Goal: Navigation & Orientation: Find specific page/section

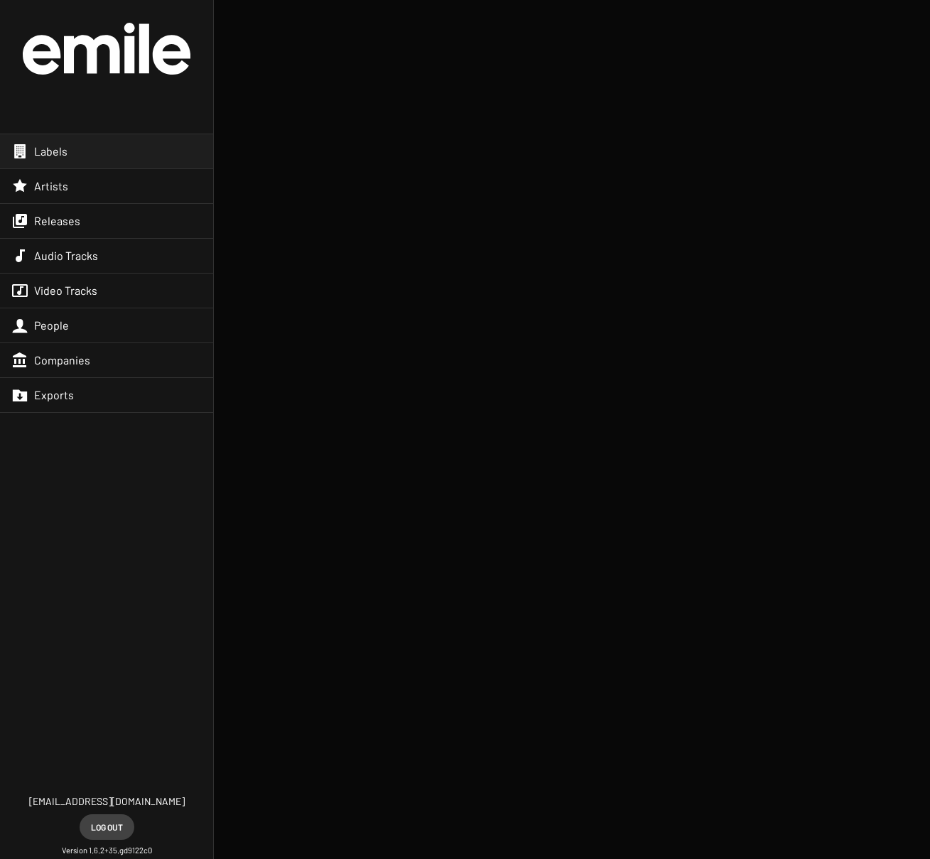
drag, startPoint x: 52, startPoint y: 147, endPoint x: 58, endPoint y: 155, distance: 10.1
click at [52, 147] on span "Labels" at bounding box center [50, 151] width 33 height 14
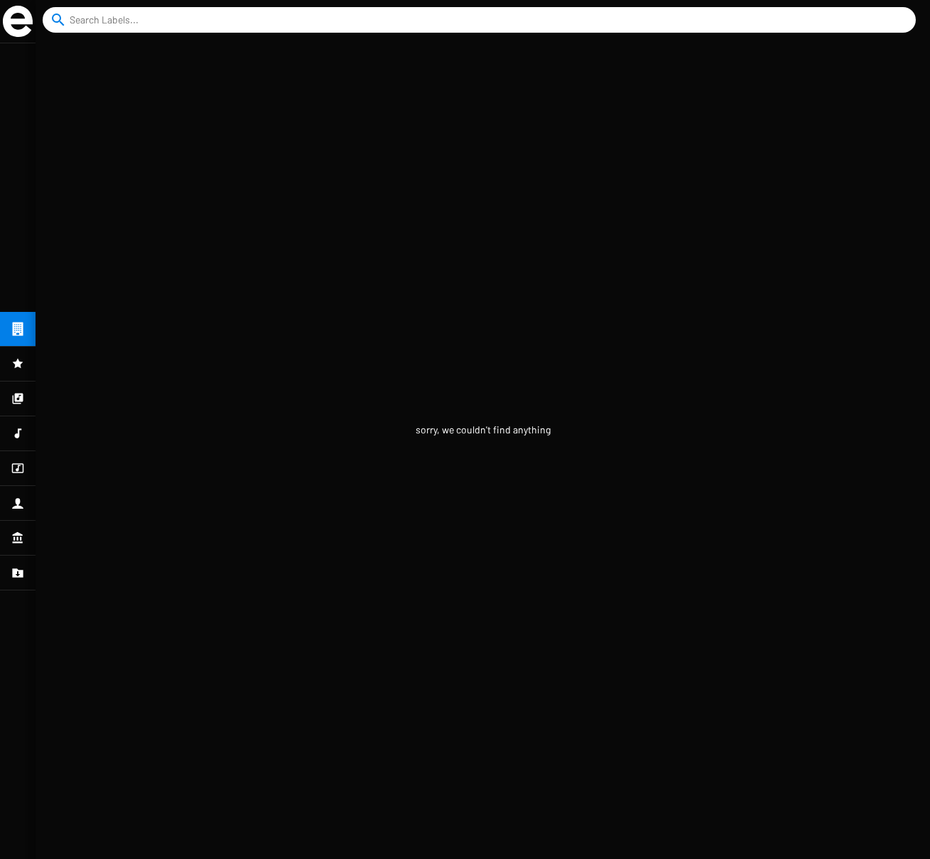
click at [19, 365] on icon at bounding box center [18, 363] width 11 height 10
click at [16, 394] on icon at bounding box center [18, 399] width 11 height 11
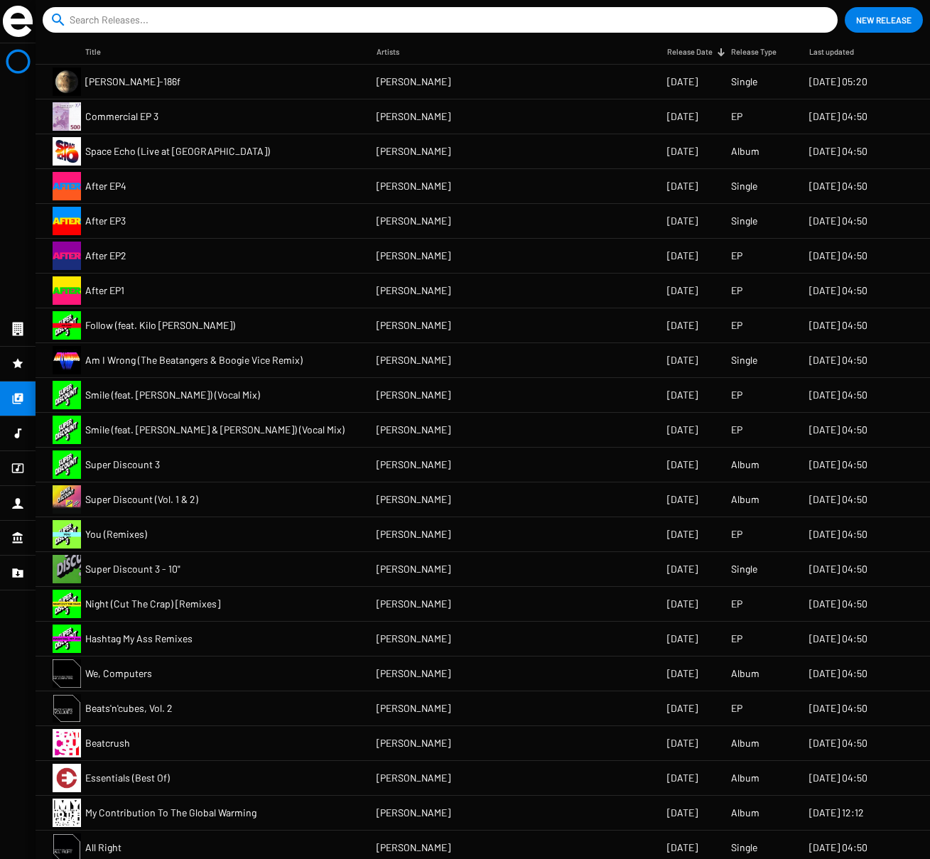
click at [18, 434] on icon at bounding box center [18, 434] width 7 height 10
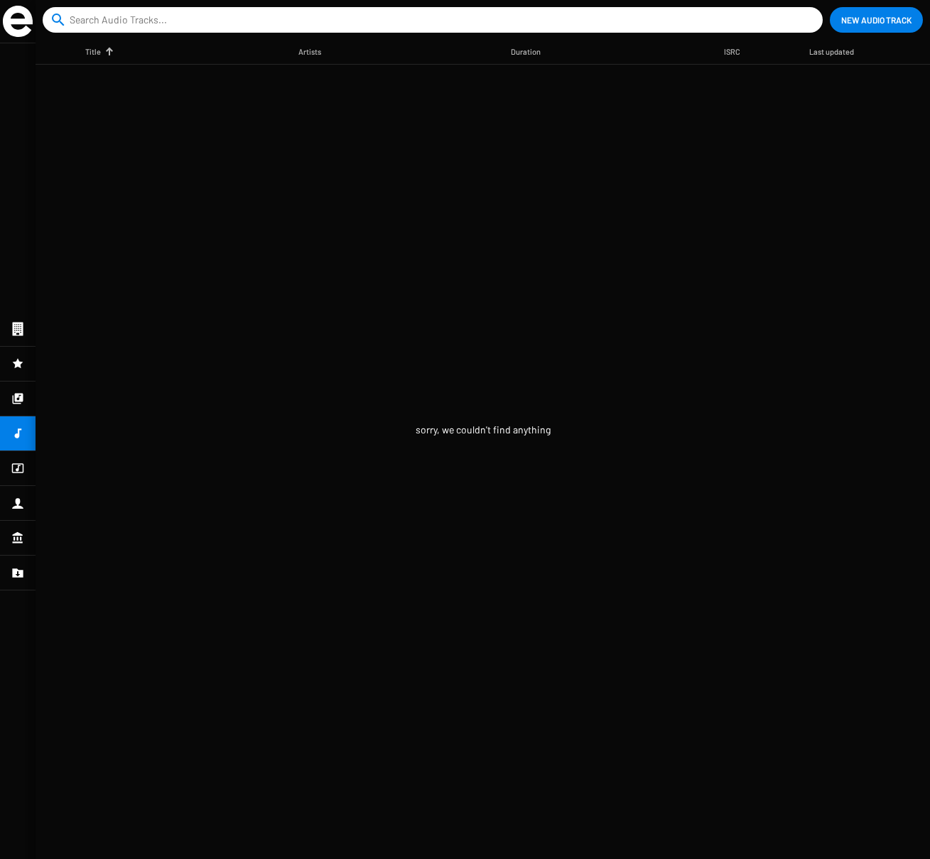
click at [18, 463] on icon at bounding box center [17, 468] width 13 height 17
click at [18, 499] on icon at bounding box center [17, 503] width 11 height 11
drag, startPoint x: 661, startPoint y: 114, endPoint x: 270, endPoint y: 82, distance: 392.2
click at [655, 114] on mat-table "Name Functions Phone Mail Last updated" at bounding box center [483, 449] width 895 height 819
click at [18, 22] on img at bounding box center [18, 21] width 30 height 31
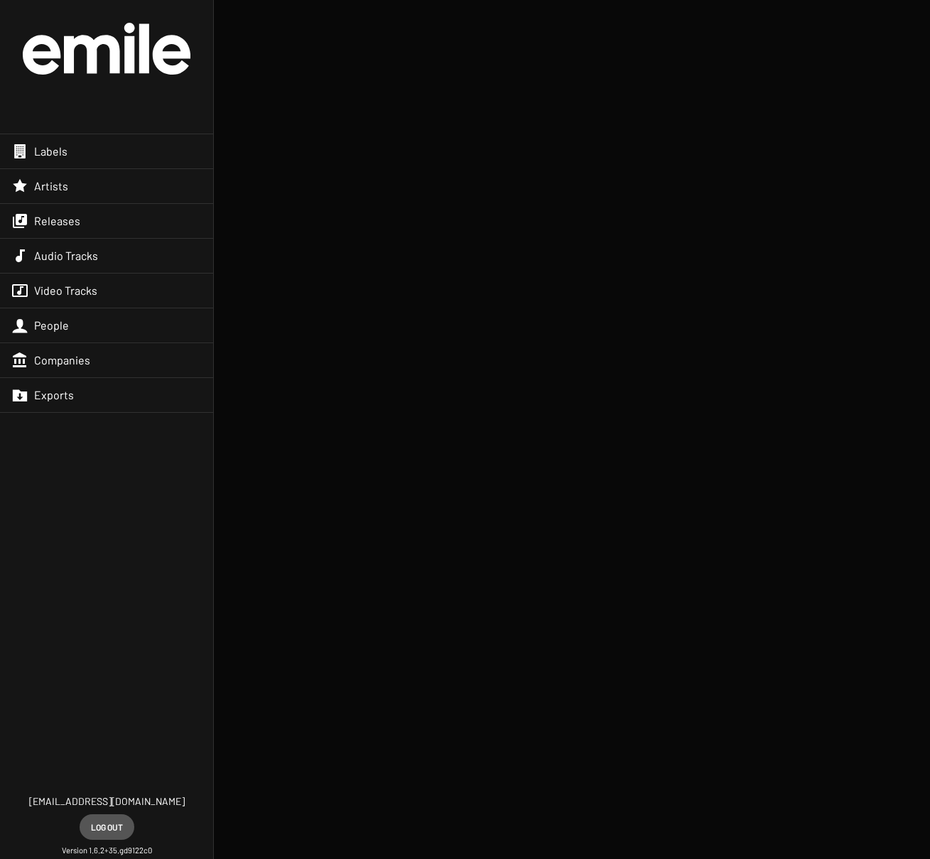
click at [102, 825] on span "Log out" at bounding box center [107, 827] width 32 height 26
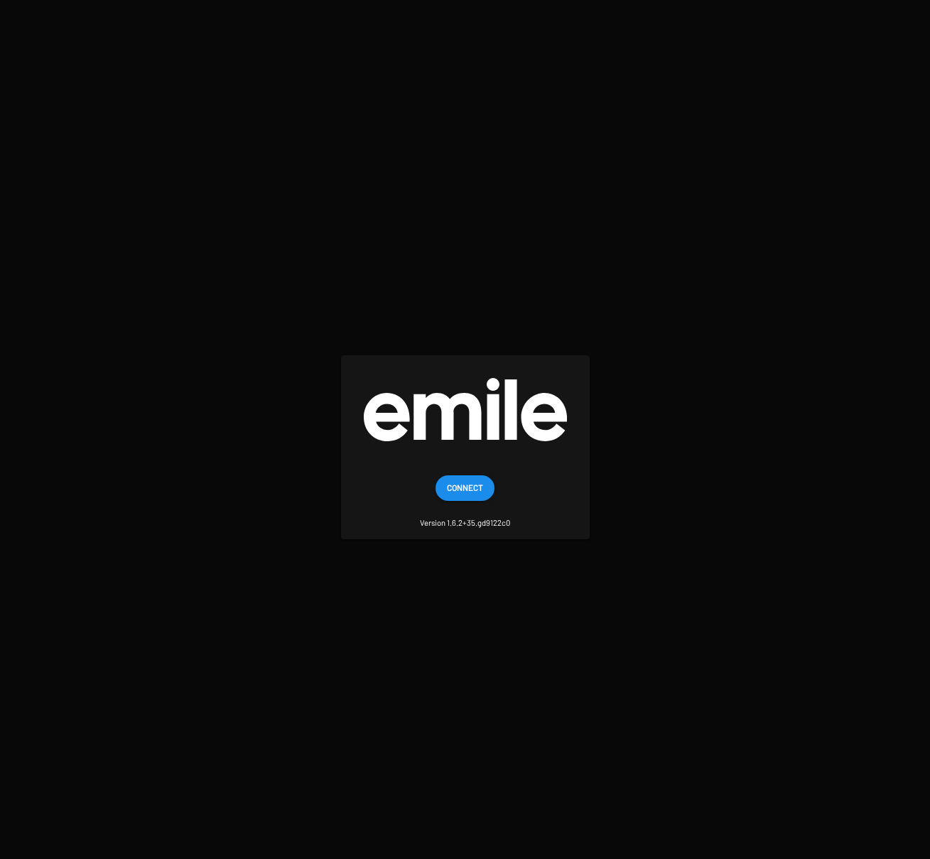
click at [468, 485] on span "Connect" at bounding box center [465, 488] width 36 height 26
